Goal: Find specific page/section: Find specific page/section

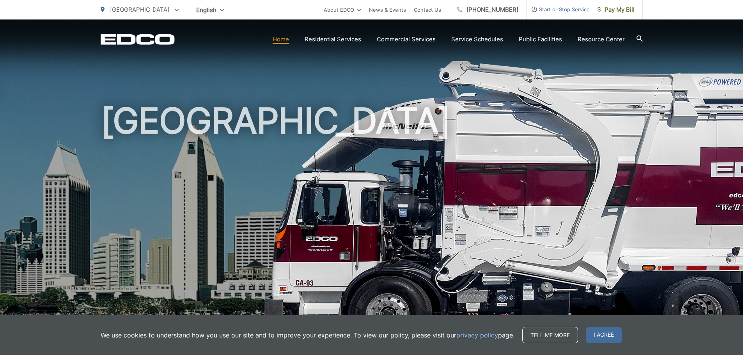
click at [129, 10] on span "[GEOGRAPHIC_DATA]" at bounding box center [139, 9] width 59 height 7
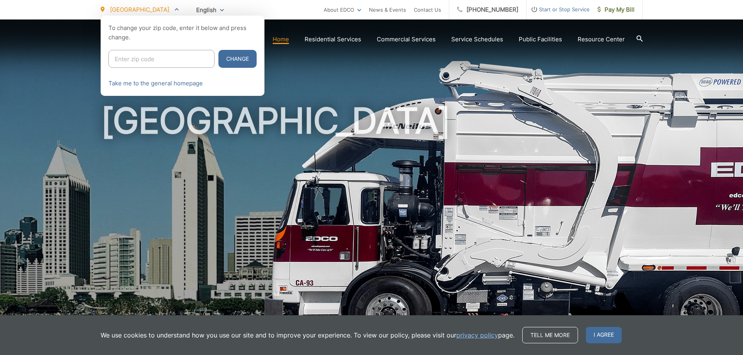
drag, startPoint x: 146, startPoint y: 58, endPoint x: 178, endPoint y: 44, distance: 34.6
click at [146, 58] on input "Enter zip code" at bounding box center [161, 59] width 106 height 18
click at [176, 55] on input "Enter zip code" at bounding box center [161, 59] width 106 height 18
type input "92014"
click at [218, 50] on button "Change" at bounding box center [237, 59] width 38 height 18
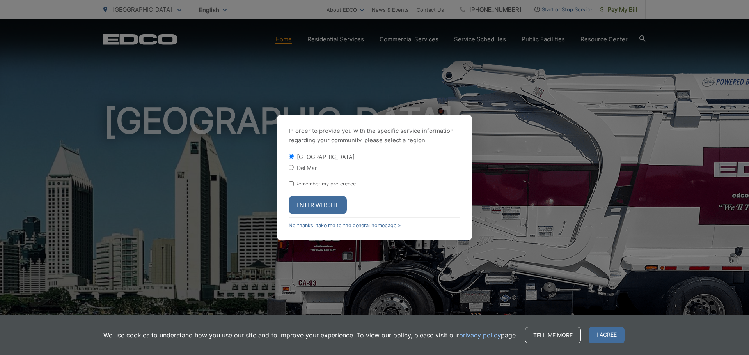
click at [312, 202] on button "Enter Website" at bounding box center [318, 205] width 58 height 18
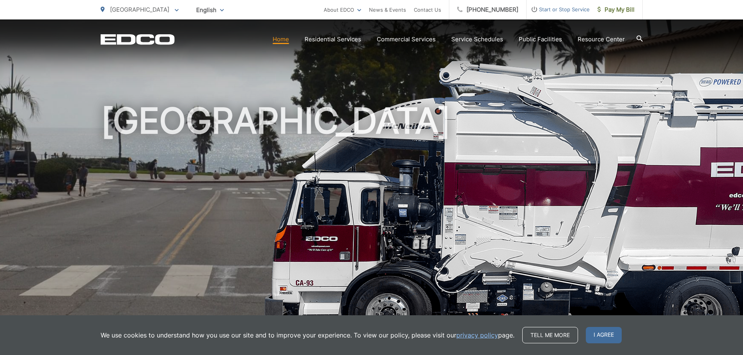
drag, startPoint x: 0, startPoint y: 0, endPoint x: 306, endPoint y: 8, distance: 306.4
click at [306, 8] on ul "Solana Beach To change your zip code, enter it below and press change. Change T…" at bounding box center [212, 10] width 223 height 20
